Goal: Information Seeking & Learning: Learn about a topic

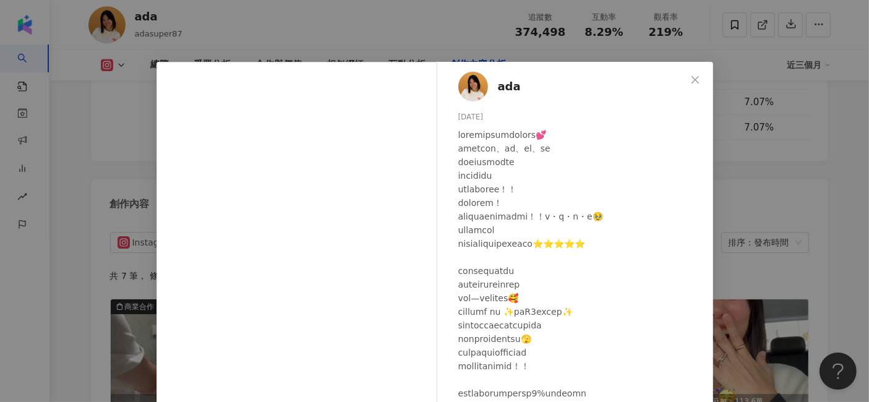
scroll to position [118, 0]
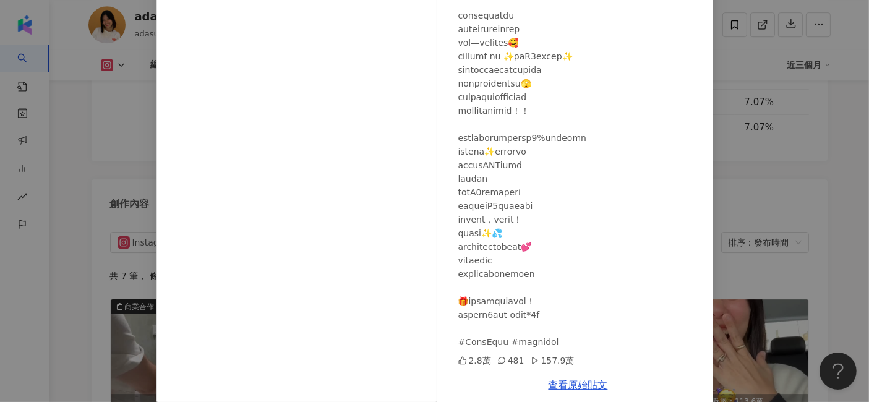
click at [769, 151] on div "ada 2025/5/2 2.8萬 481 157.9萬 查看原始貼文" at bounding box center [434, 201] width 869 height 402
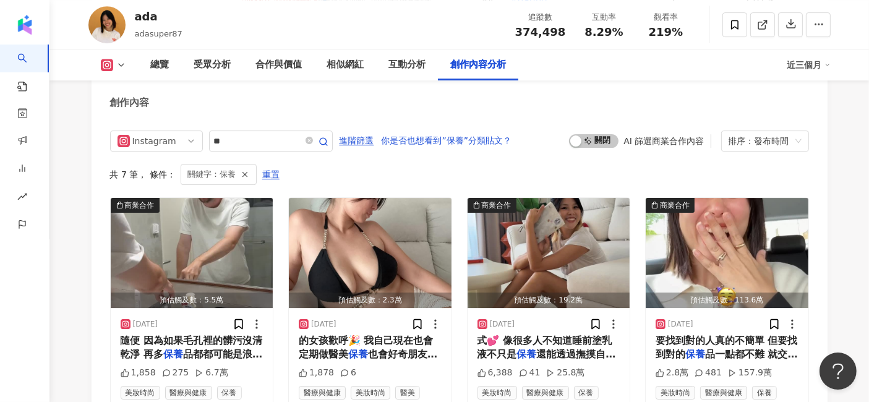
scroll to position [4089, 0]
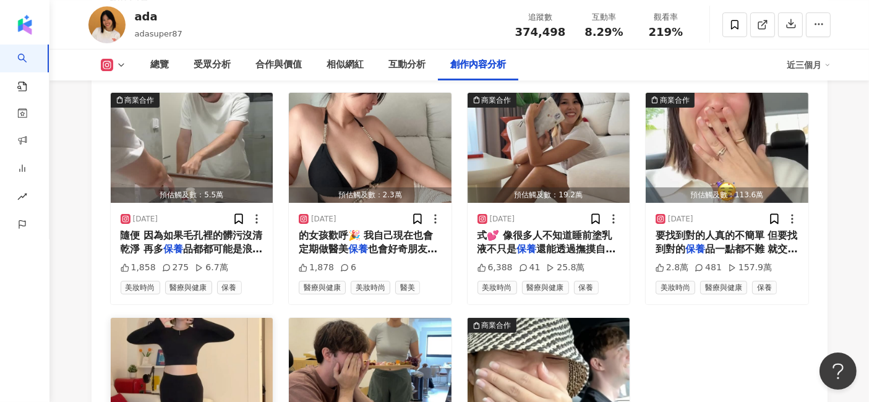
click at [169, 318] on img "button" at bounding box center [192, 373] width 163 height 110
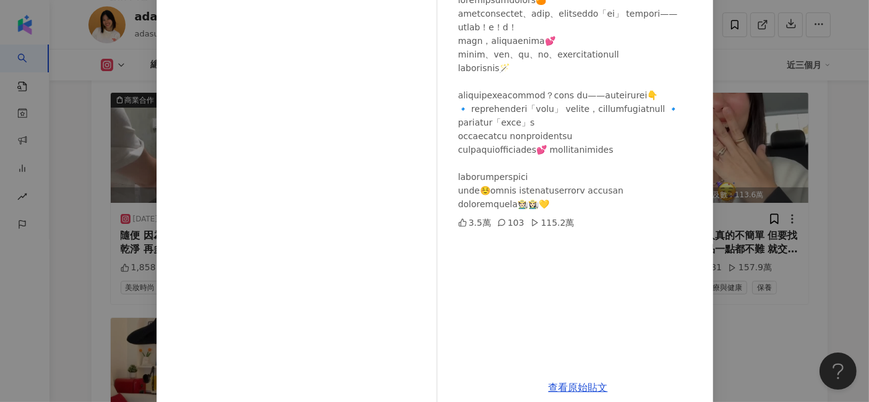
scroll to position [137, 0]
click at [791, 234] on div "ada 2025/4/2 3.5萬 103 115.2萬 查看原始貼文" at bounding box center [434, 201] width 869 height 402
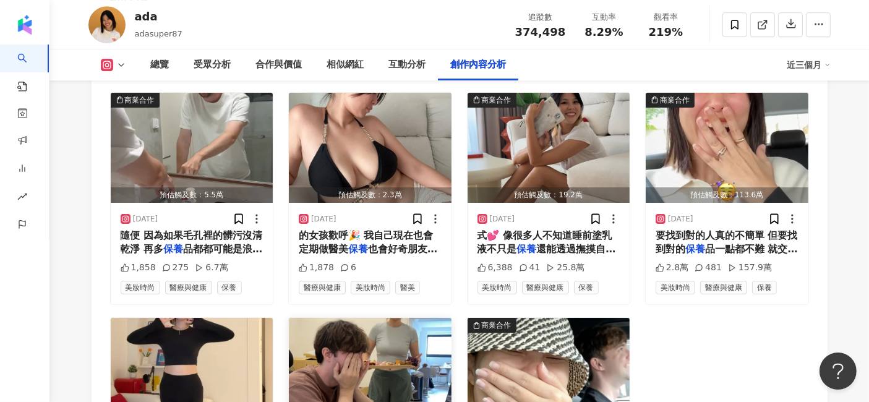
click at [371, 318] on img "button" at bounding box center [370, 373] width 163 height 110
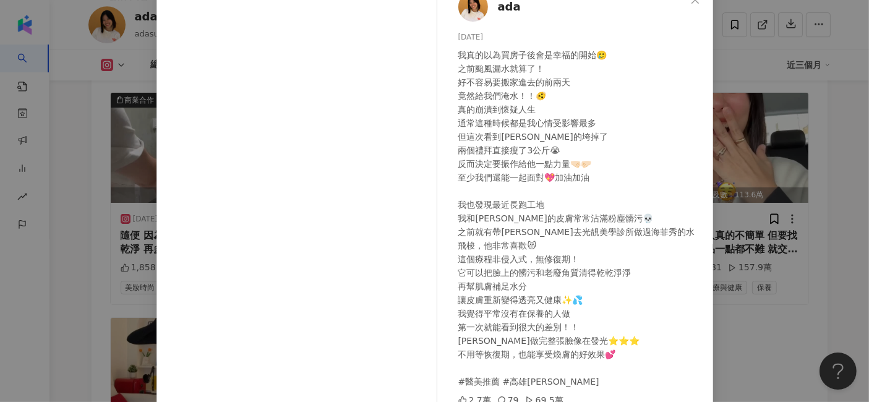
scroll to position [152, 0]
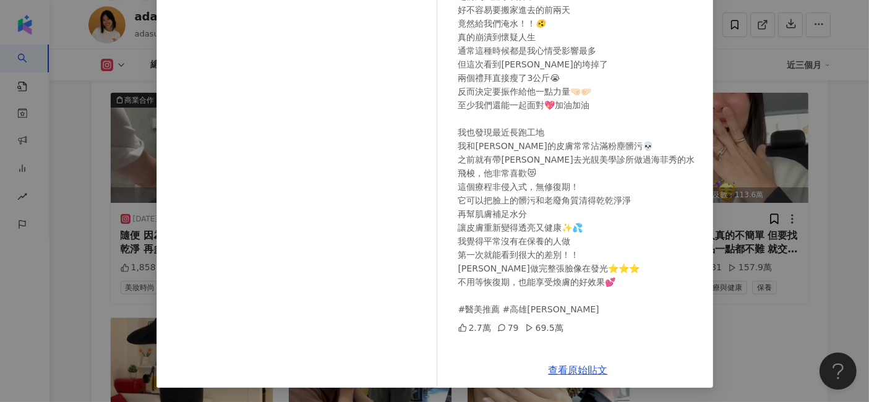
click at [721, 216] on div "ada 2024/11/24 我真的以為買房子後會是幸福的開始🥲 之前颱風漏水就算了！ 好不容易要搬家進去的前兩天 竟然給我們淹水！！🫨 真的崩潰到懷疑人生 …" at bounding box center [434, 201] width 869 height 402
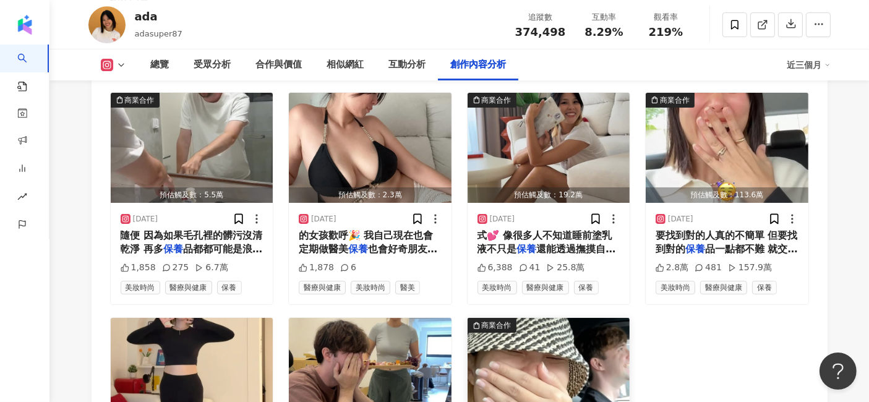
click at [581, 318] on img "button" at bounding box center [549, 373] width 163 height 110
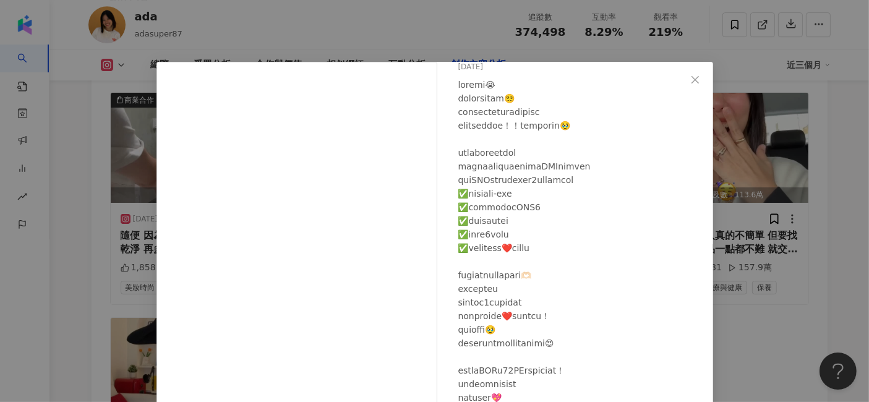
scroll to position [137, 0]
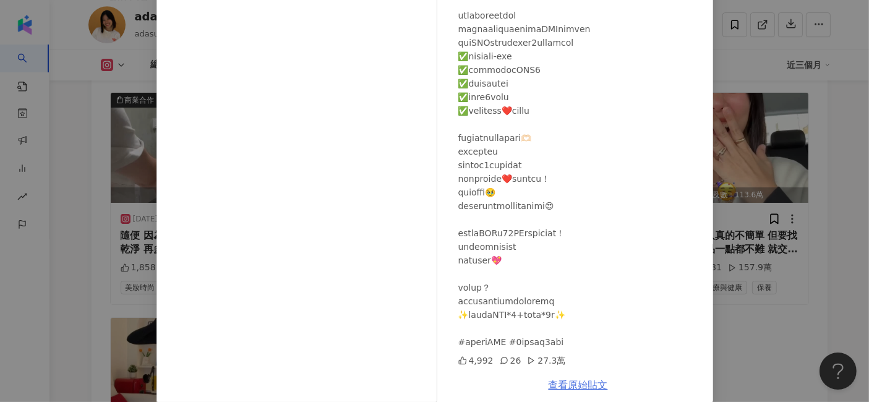
click at [570, 380] on link "查看原始貼文" at bounding box center [578, 385] width 59 height 12
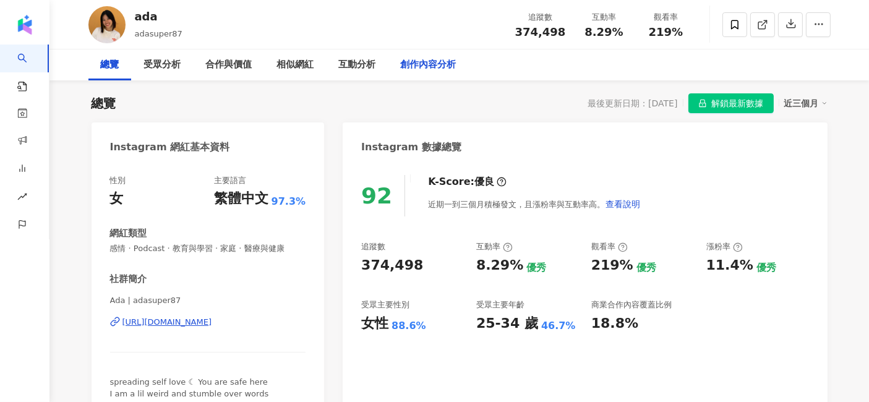
click at [419, 66] on div "創作內容分析" at bounding box center [429, 65] width 56 height 15
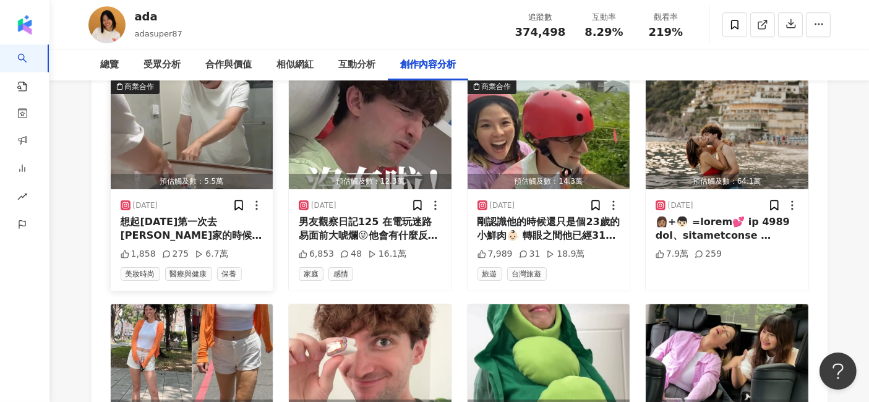
scroll to position [4436, 0]
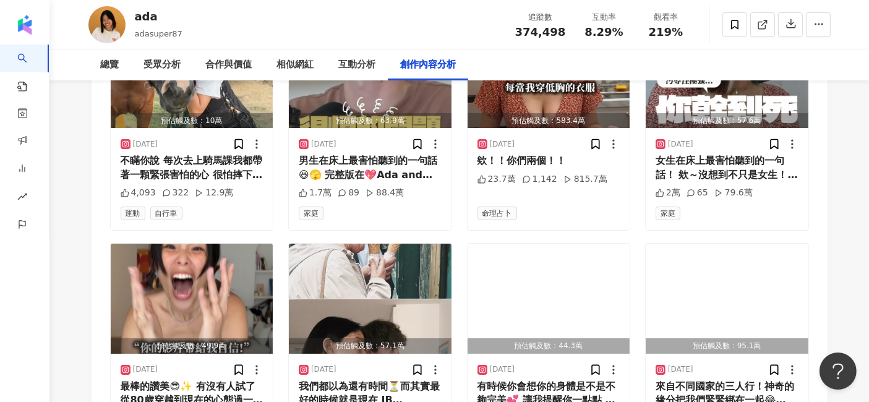
scroll to position [5133, 0]
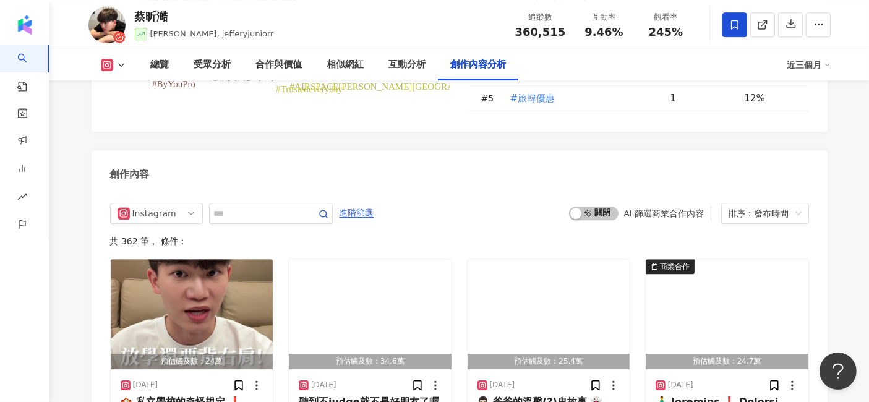
scroll to position [3711, 0]
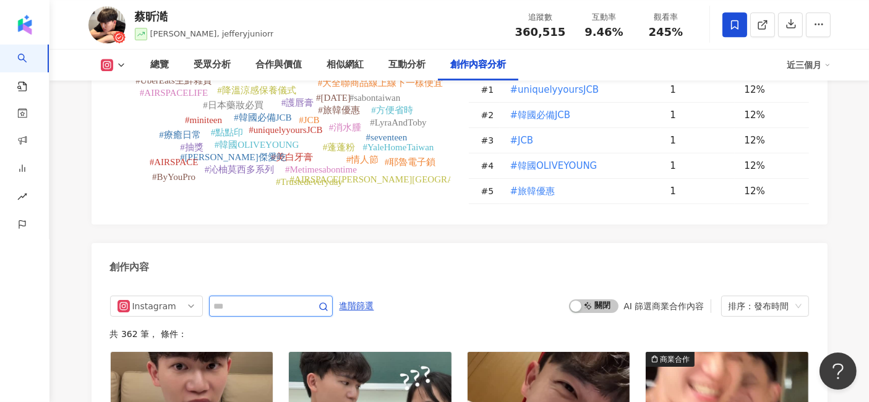
click at [238, 299] on input "text" at bounding box center [257, 306] width 87 height 15
type input "*"
type input "**"
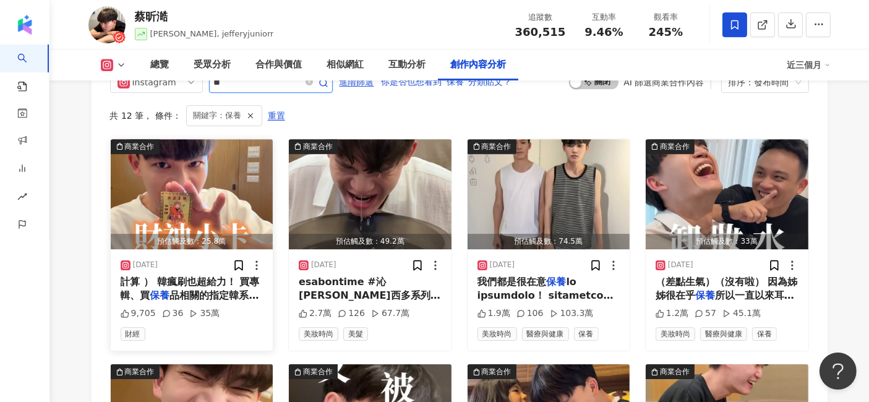
scroll to position [4089, 0]
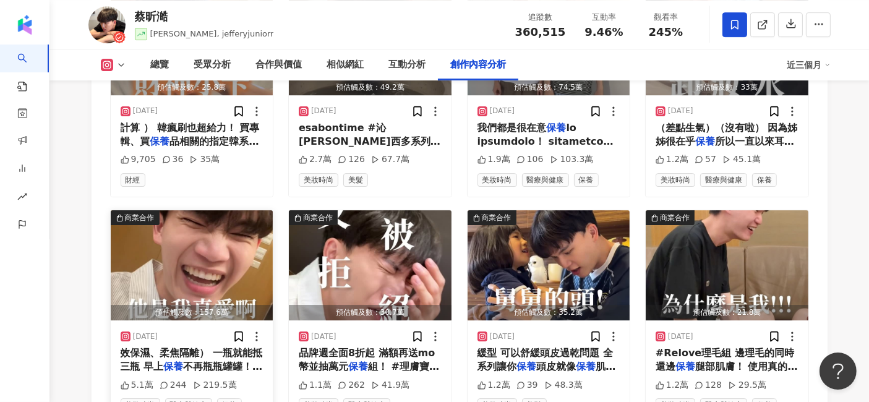
click at [184, 235] on img "button" at bounding box center [192, 265] width 163 height 110
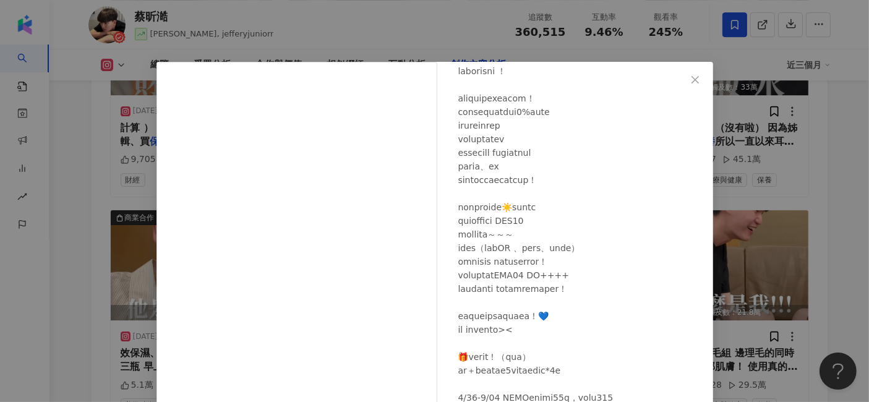
scroll to position [137, 0]
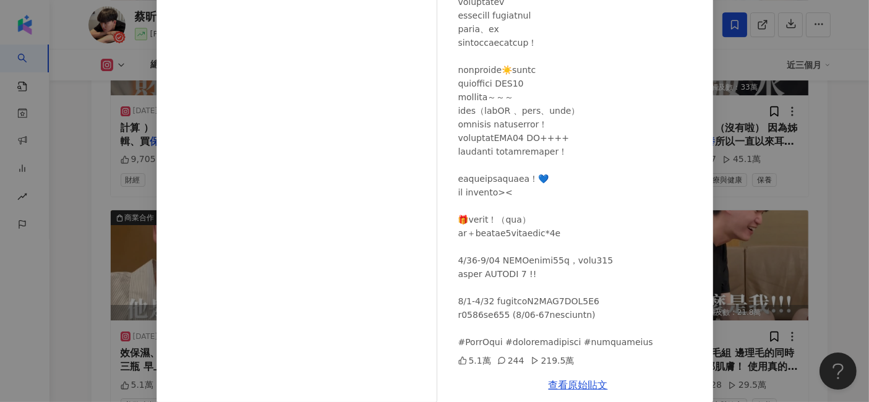
click at [857, 174] on div "[PERSON_NAME][DATE] 5.1萬 244 219.5萬 查看原始貼文" at bounding box center [434, 201] width 869 height 402
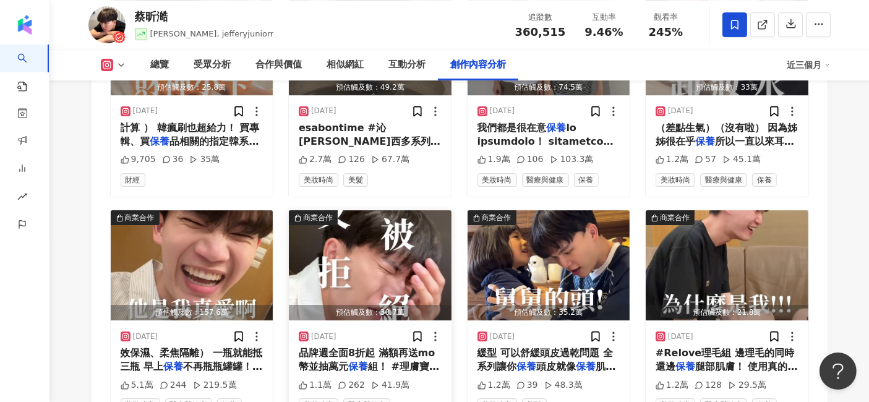
click at [399, 210] on img "button" at bounding box center [370, 265] width 163 height 110
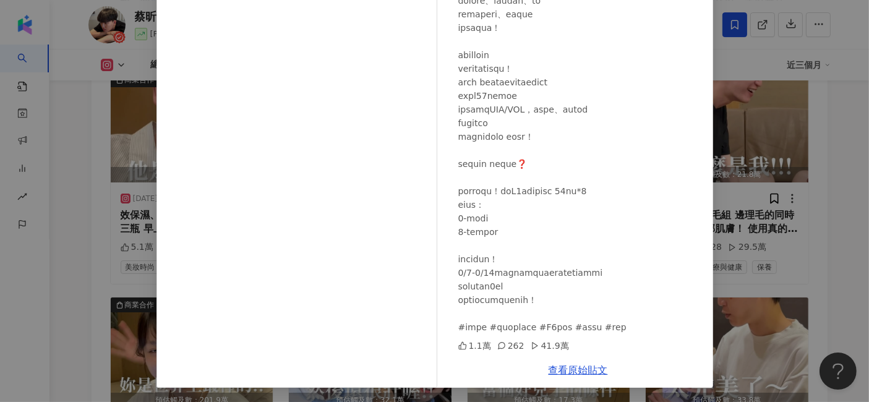
scroll to position [349, 0]
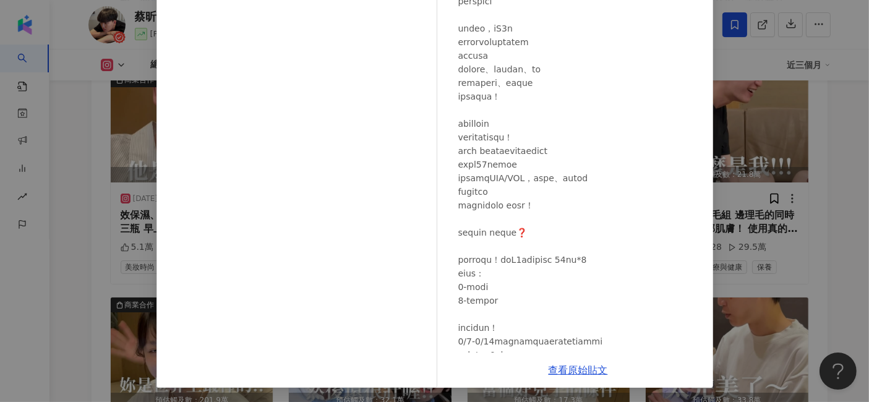
click at [776, 179] on div "[PERSON_NAME][DATE] 1.1萬 262 41.9萬 查看原始貼文" at bounding box center [434, 201] width 869 height 402
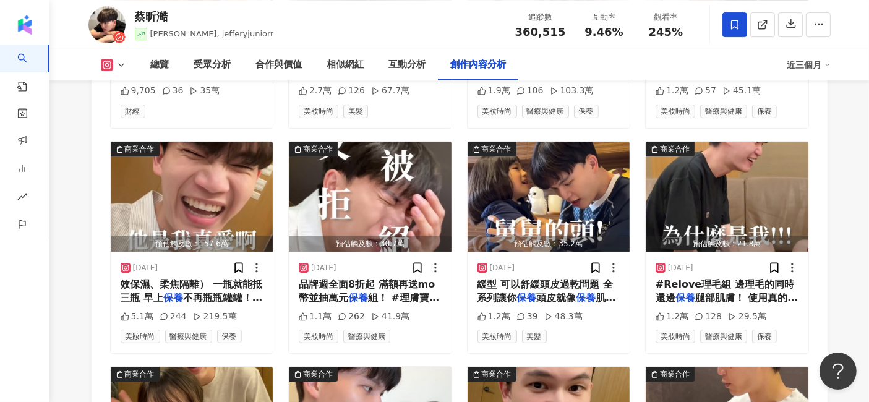
scroll to position [4365, 0]
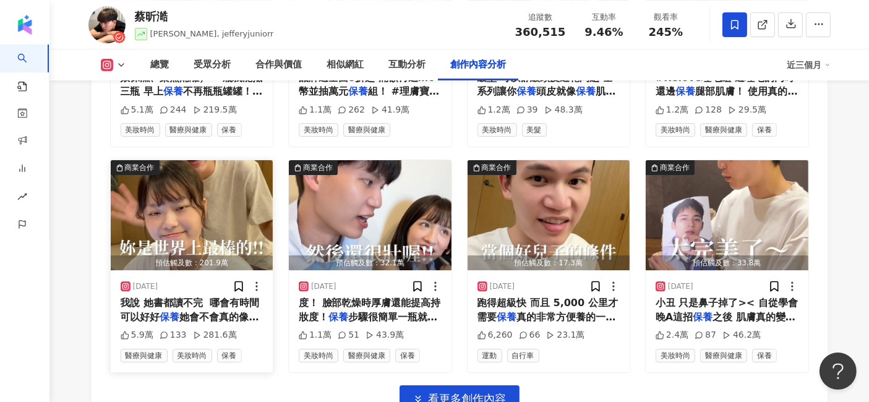
click at [171, 166] on img "button" at bounding box center [192, 215] width 163 height 110
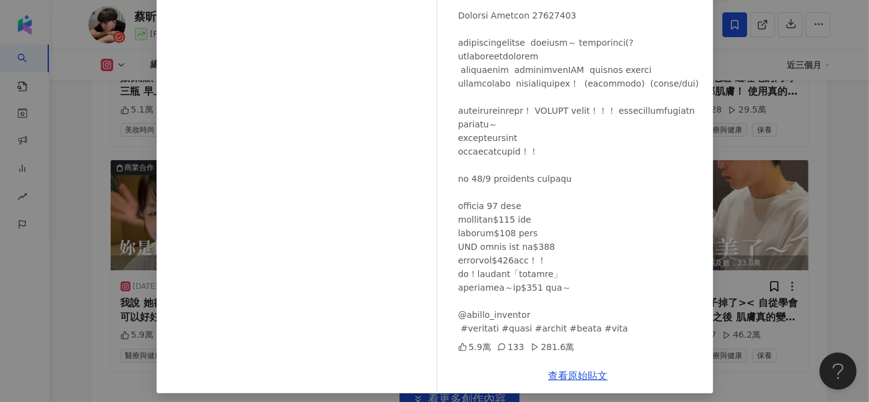
scroll to position [152, 0]
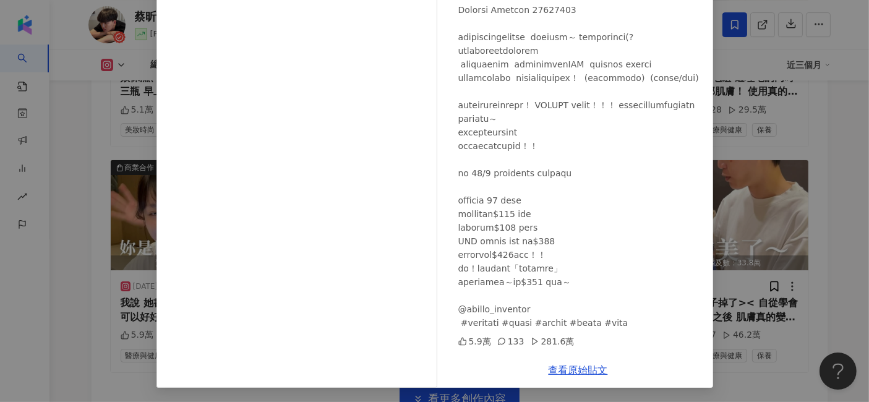
click at [738, 303] on div "[PERSON_NAME][DATE] 5.9萬 133 281.6萬 查看原始貼文" at bounding box center [434, 201] width 869 height 402
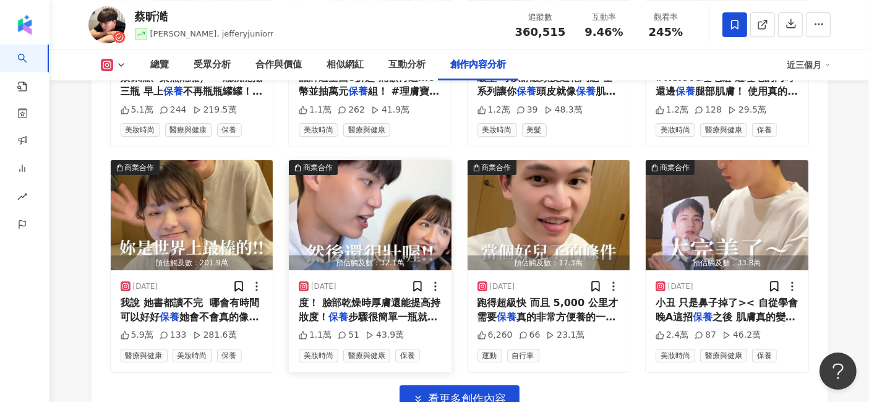
click at [403, 160] on img "button" at bounding box center [370, 215] width 163 height 110
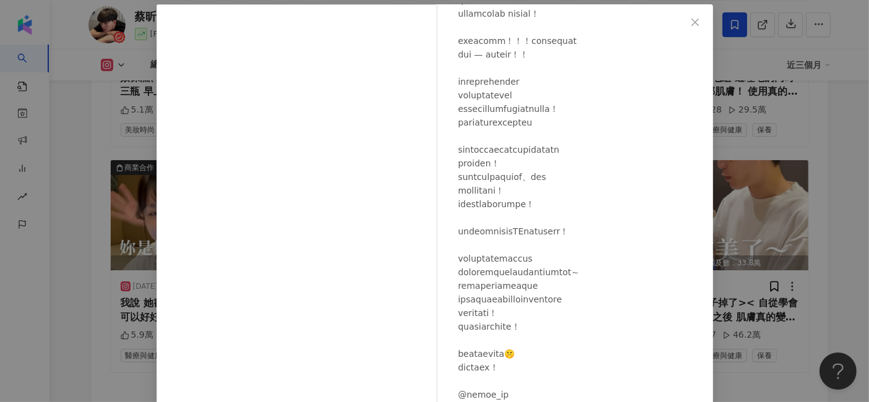
scroll to position [137, 0]
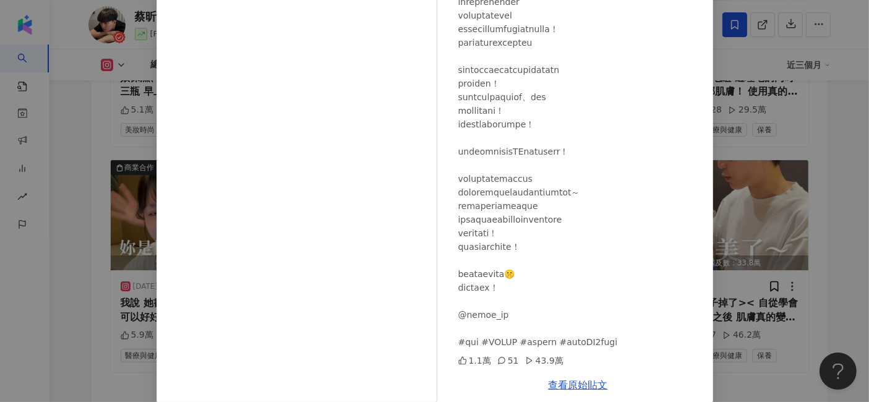
click at [764, 361] on div "[PERSON_NAME][DATE] 1.1萬 51 43.9萬 查看原始貼文" at bounding box center [434, 201] width 869 height 402
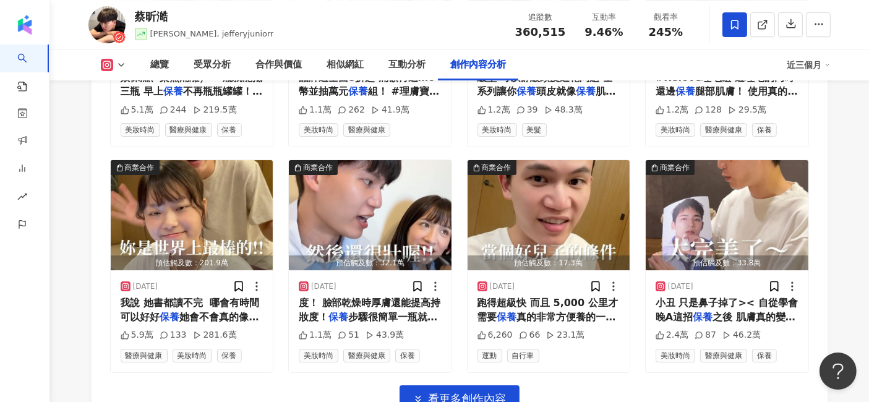
click at [572, 160] on img "button" at bounding box center [549, 215] width 163 height 110
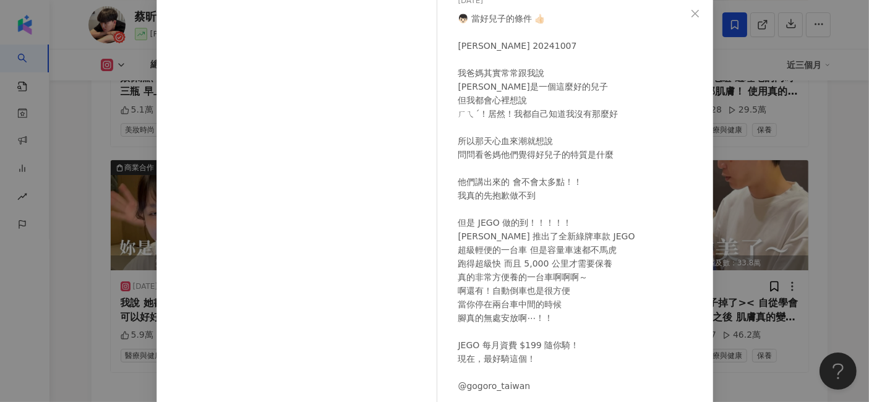
scroll to position [152, 0]
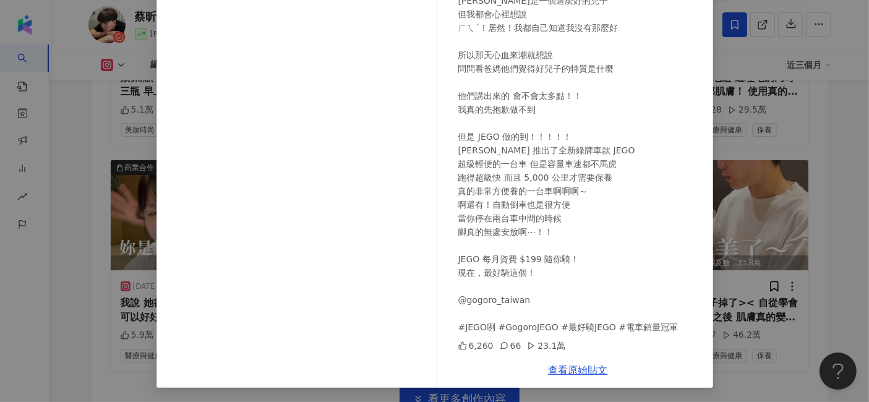
click at [851, 220] on div "[PERSON_NAME][DATE] 👦🏻 當好兒子的條件 👍🏻 [PERSON_NAME] 20241007 我爸媽其實常常跟我說 [PERSON_NAM…" at bounding box center [434, 201] width 869 height 402
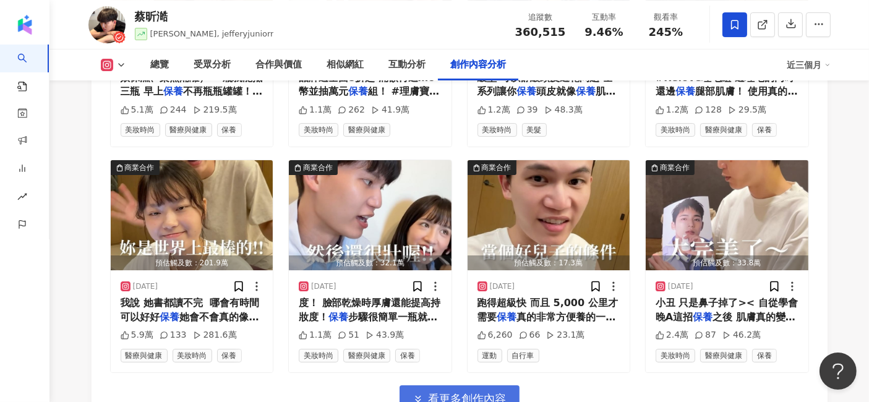
click at [471, 392] on span "看更多創作內容" at bounding box center [468, 399] width 78 height 14
click at [724, 160] on img "button" at bounding box center [727, 215] width 163 height 110
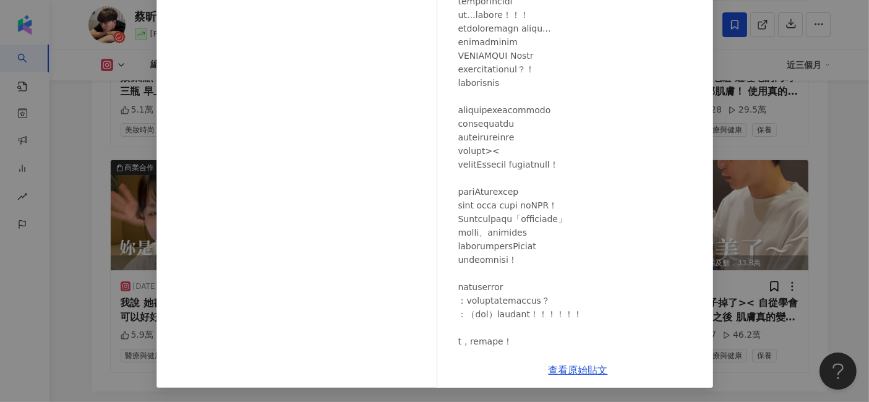
scroll to position [118, 0]
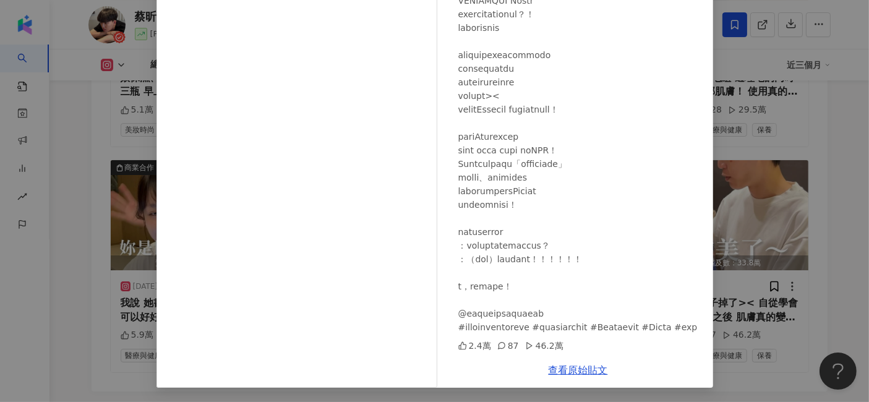
click at [808, 156] on div "[PERSON_NAME][DATE] 2.4萬 87 46.2萬 查看原始貼文" at bounding box center [434, 201] width 869 height 402
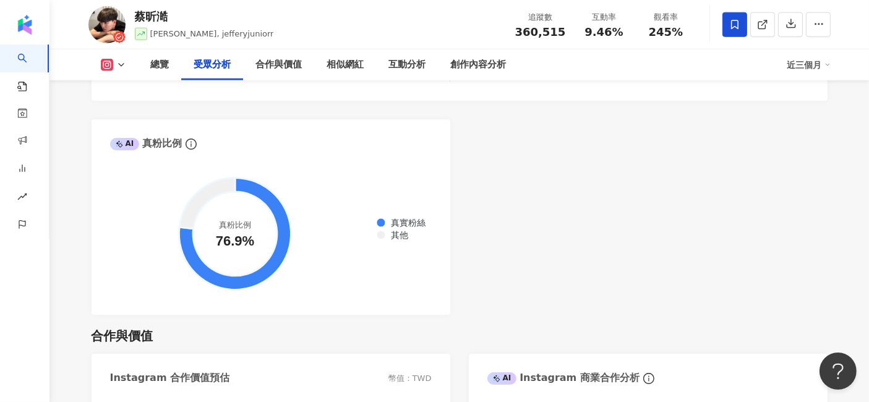
scroll to position [1199, 0]
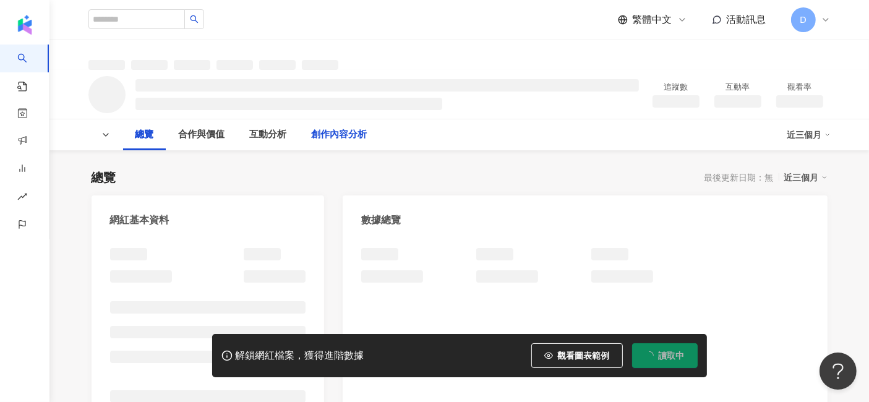
click at [326, 135] on div "創作內容分析" at bounding box center [340, 134] width 56 height 15
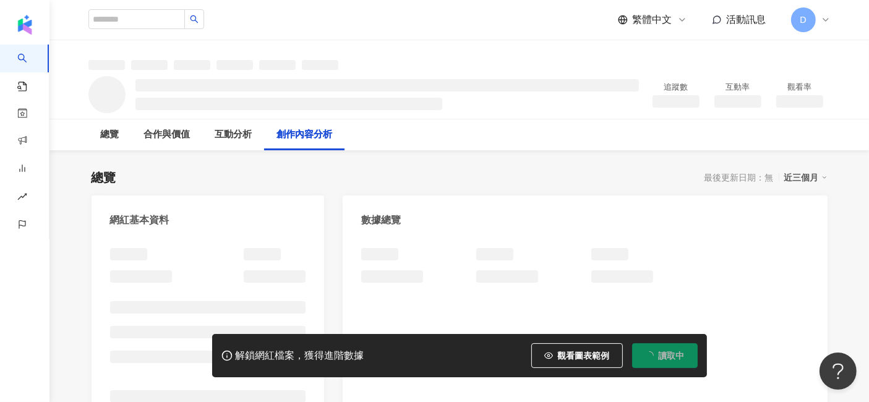
scroll to position [1318, 0]
